Goal: Transaction & Acquisition: Purchase product/service

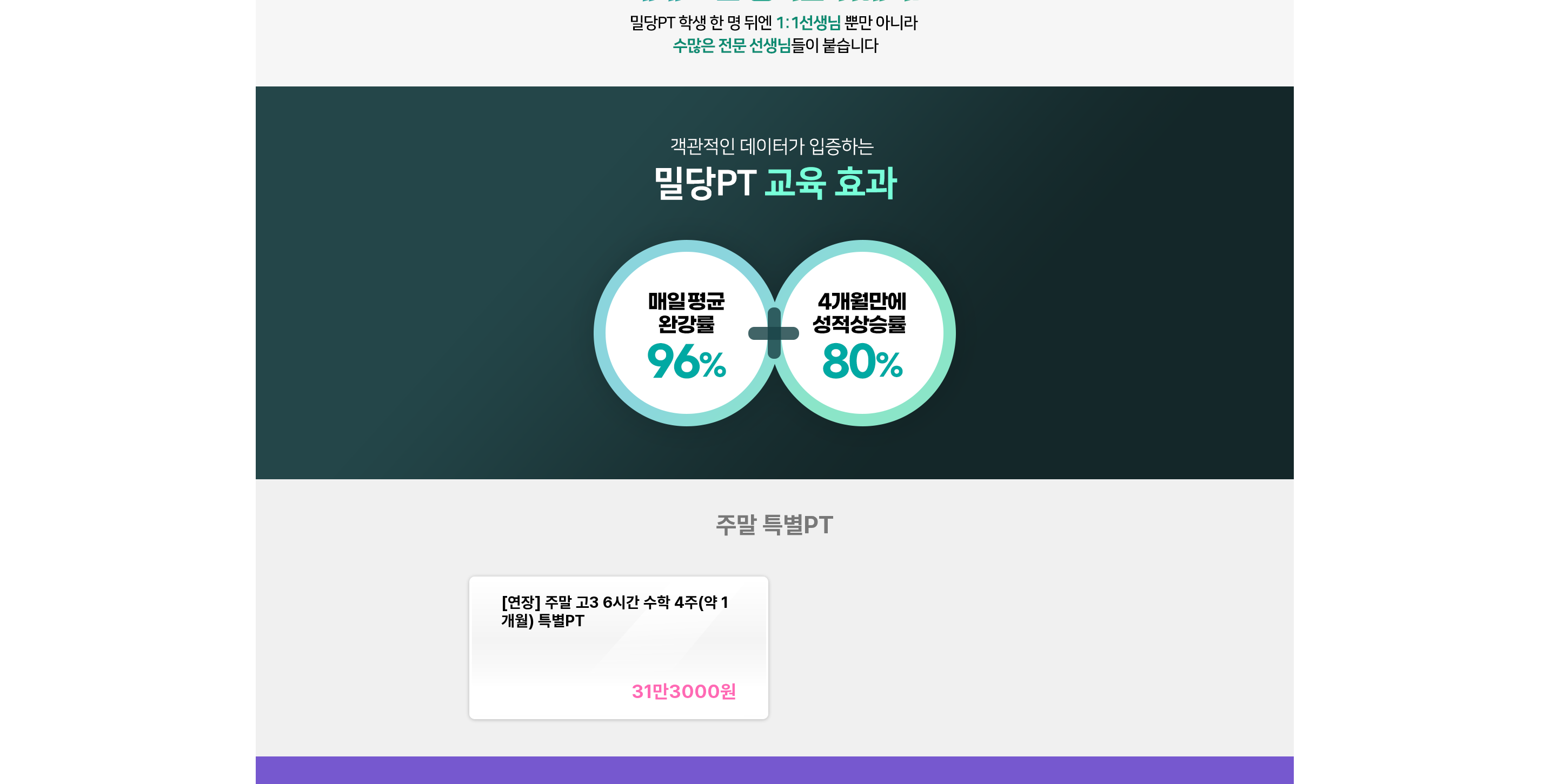
scroll to position [1027, 0]
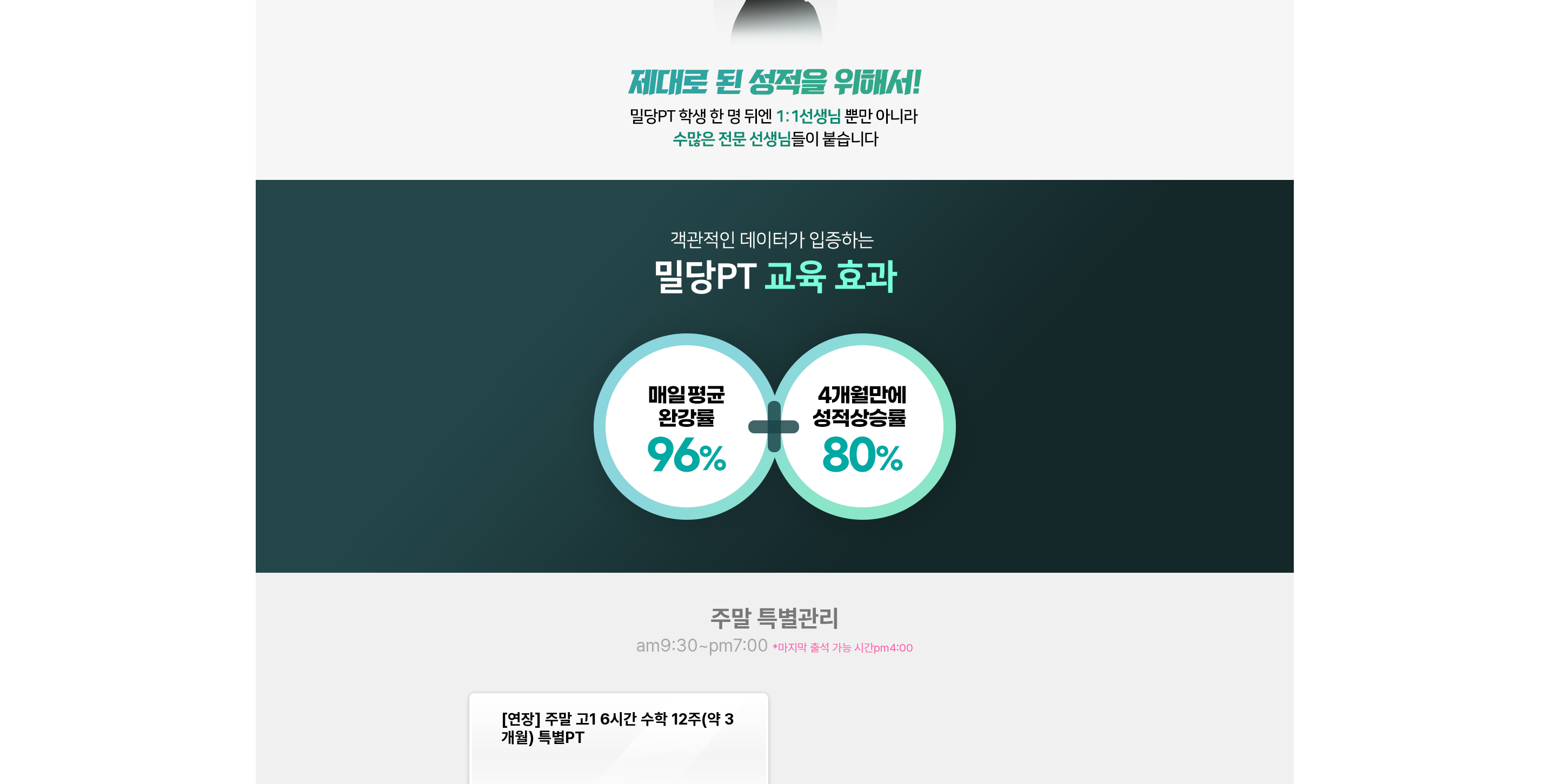
scroll to position [1081, 0]
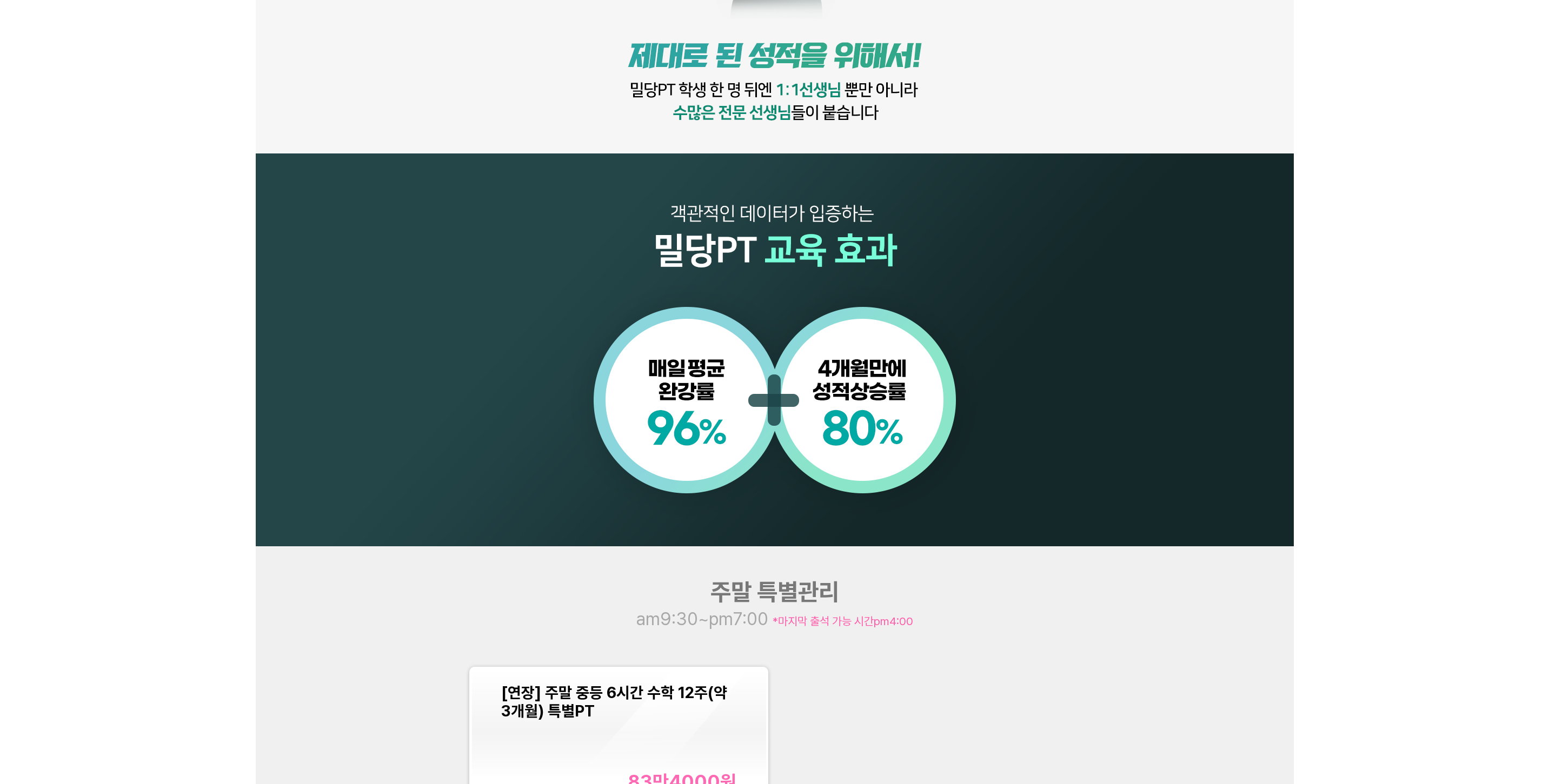
scroll to position [918, 0]
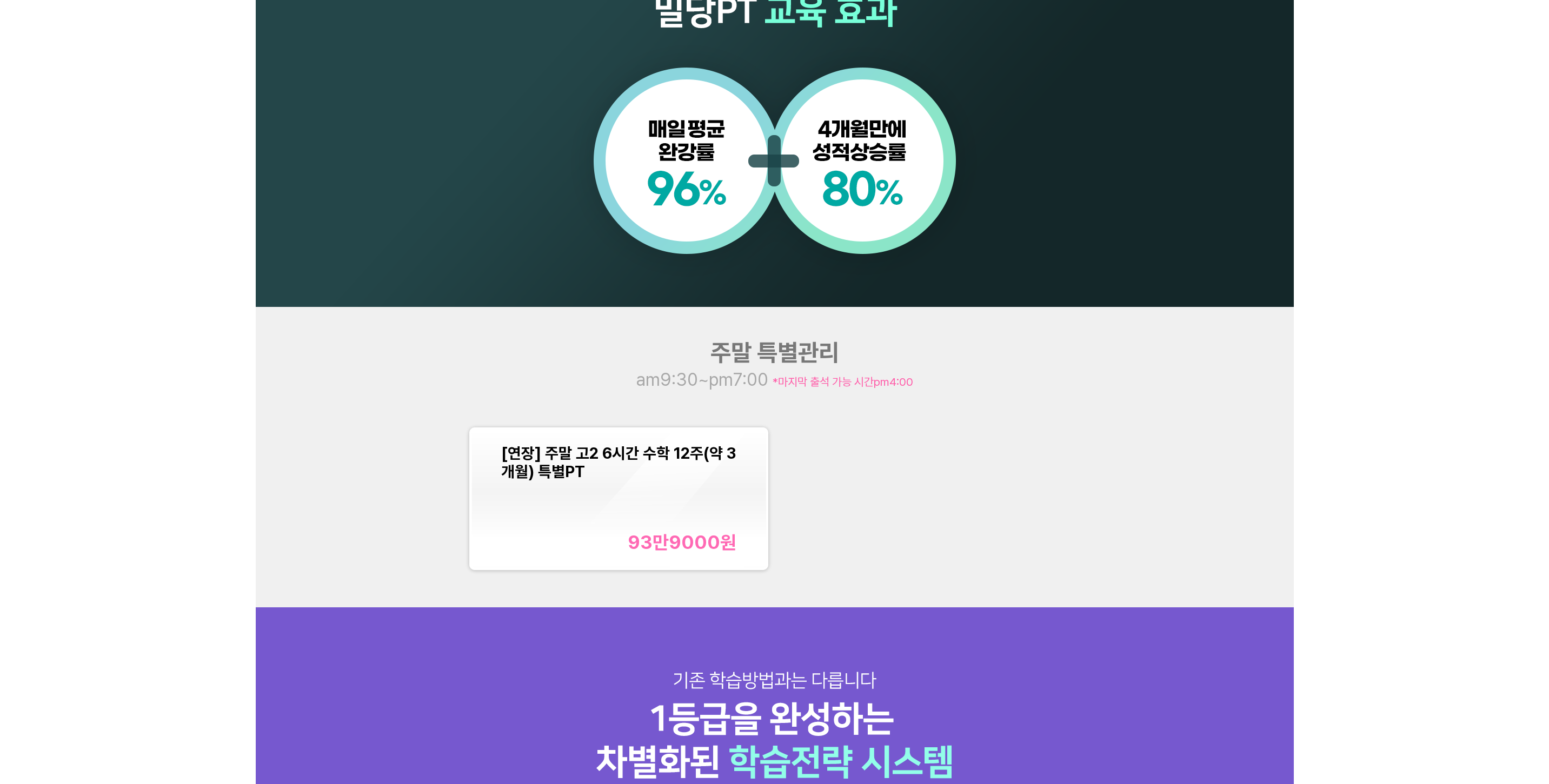
scroll to position [1081, 0]
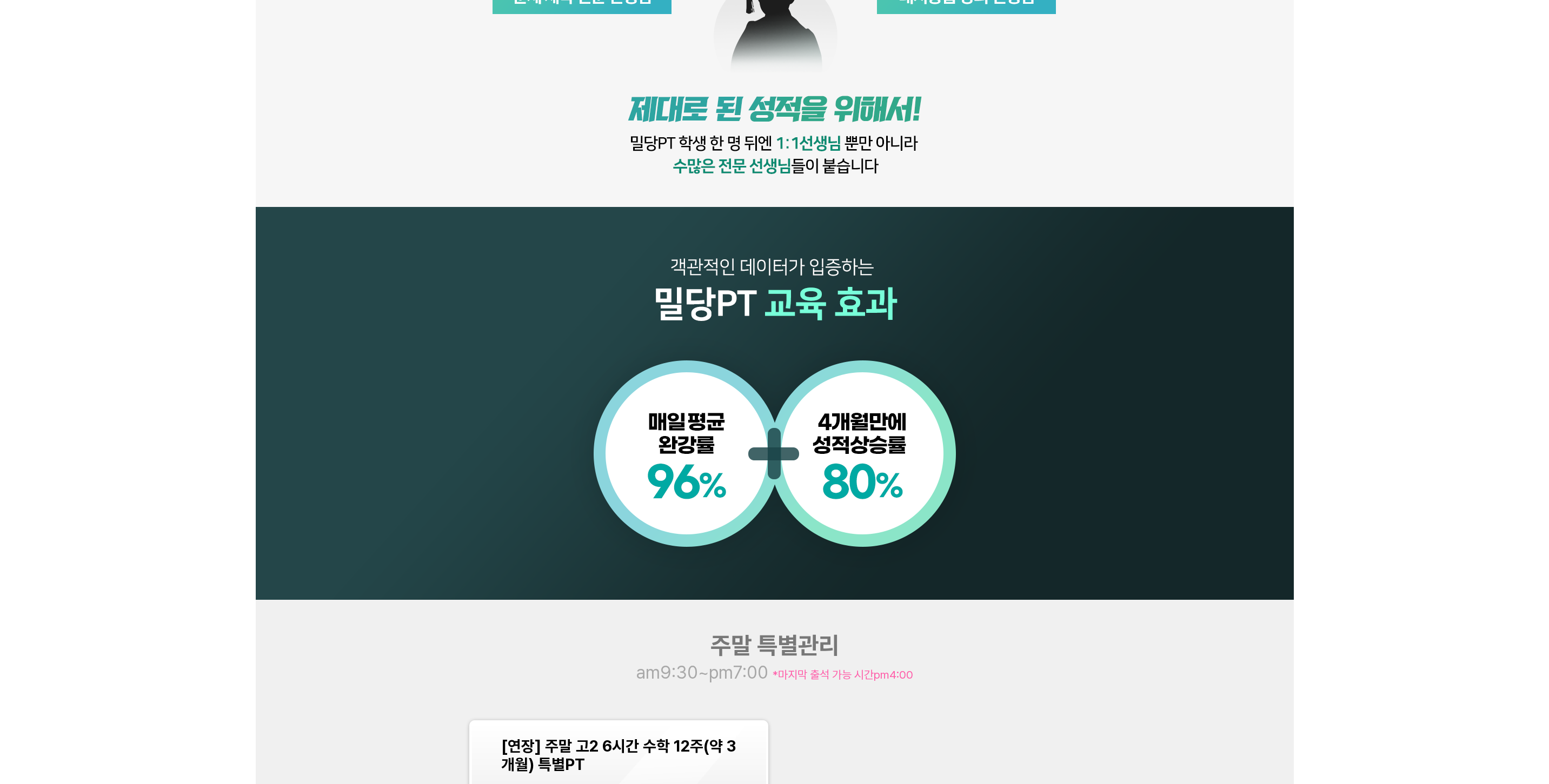
scroll to position [811, 0]
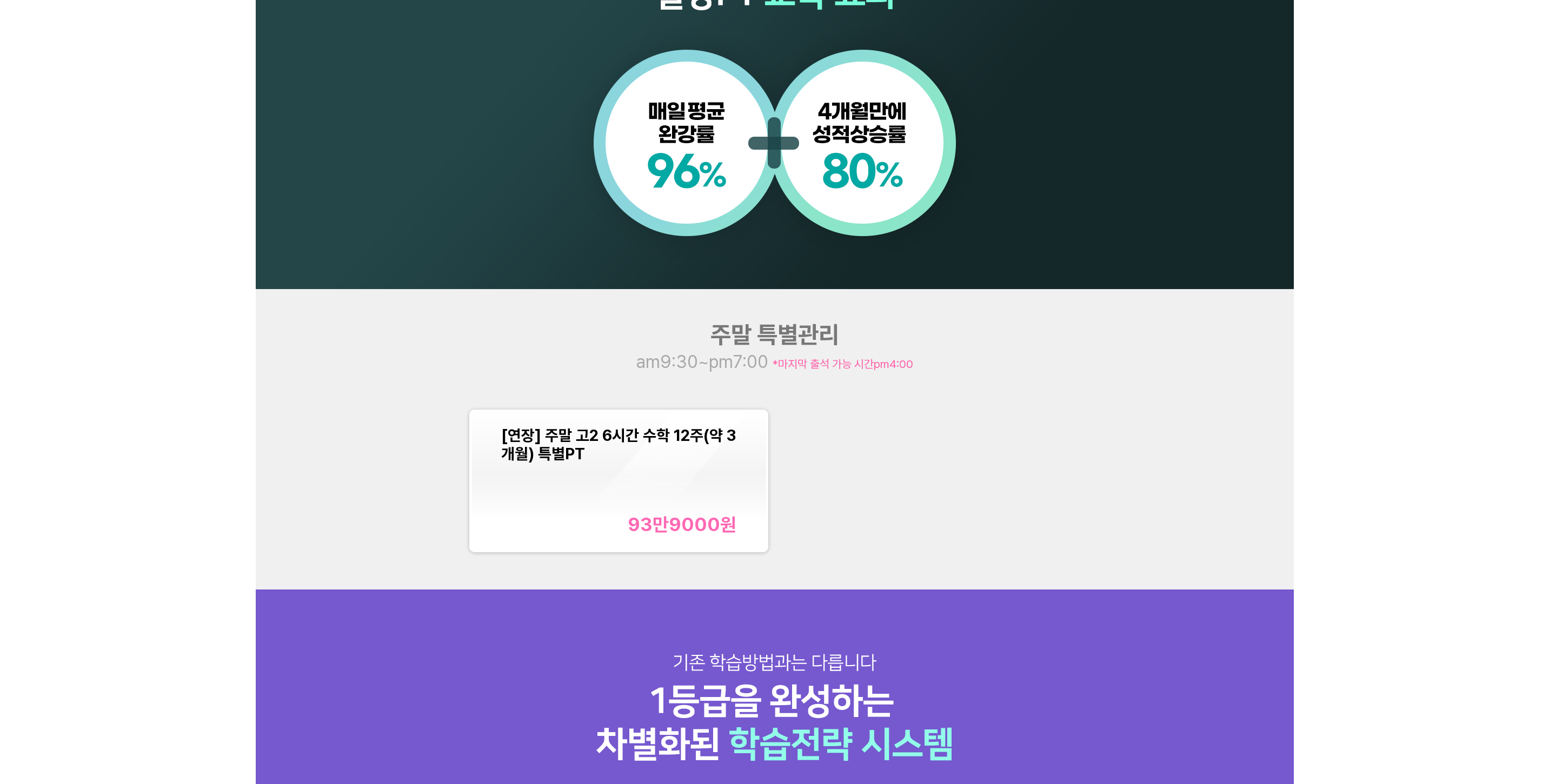
scroll to position [1135, 0]
